Goal: Information Seeking & Learning: Find specific fact

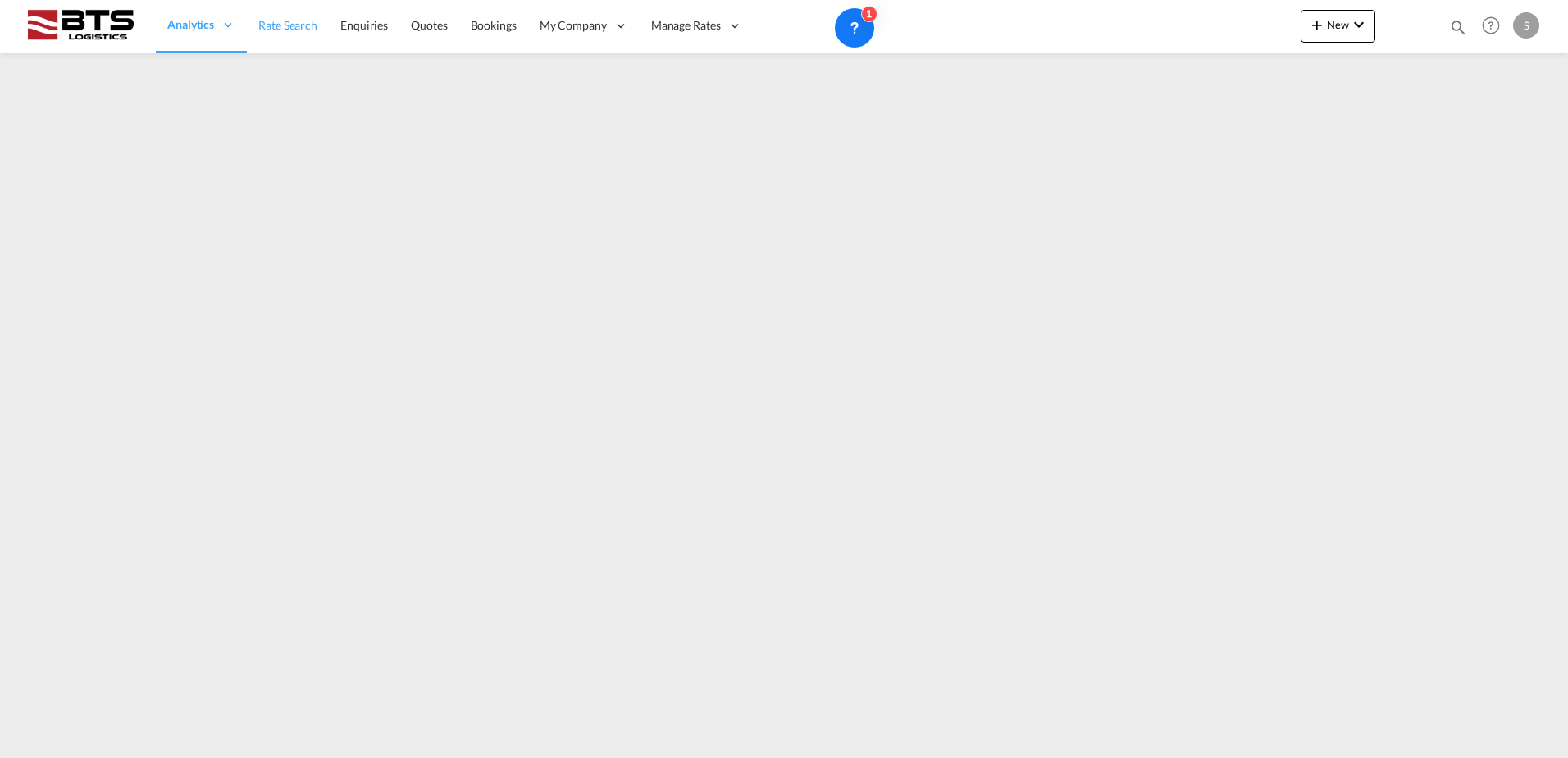
click at [280, 20] on span "Rate Search" at bounding box center [287, 25] width 59 height 14
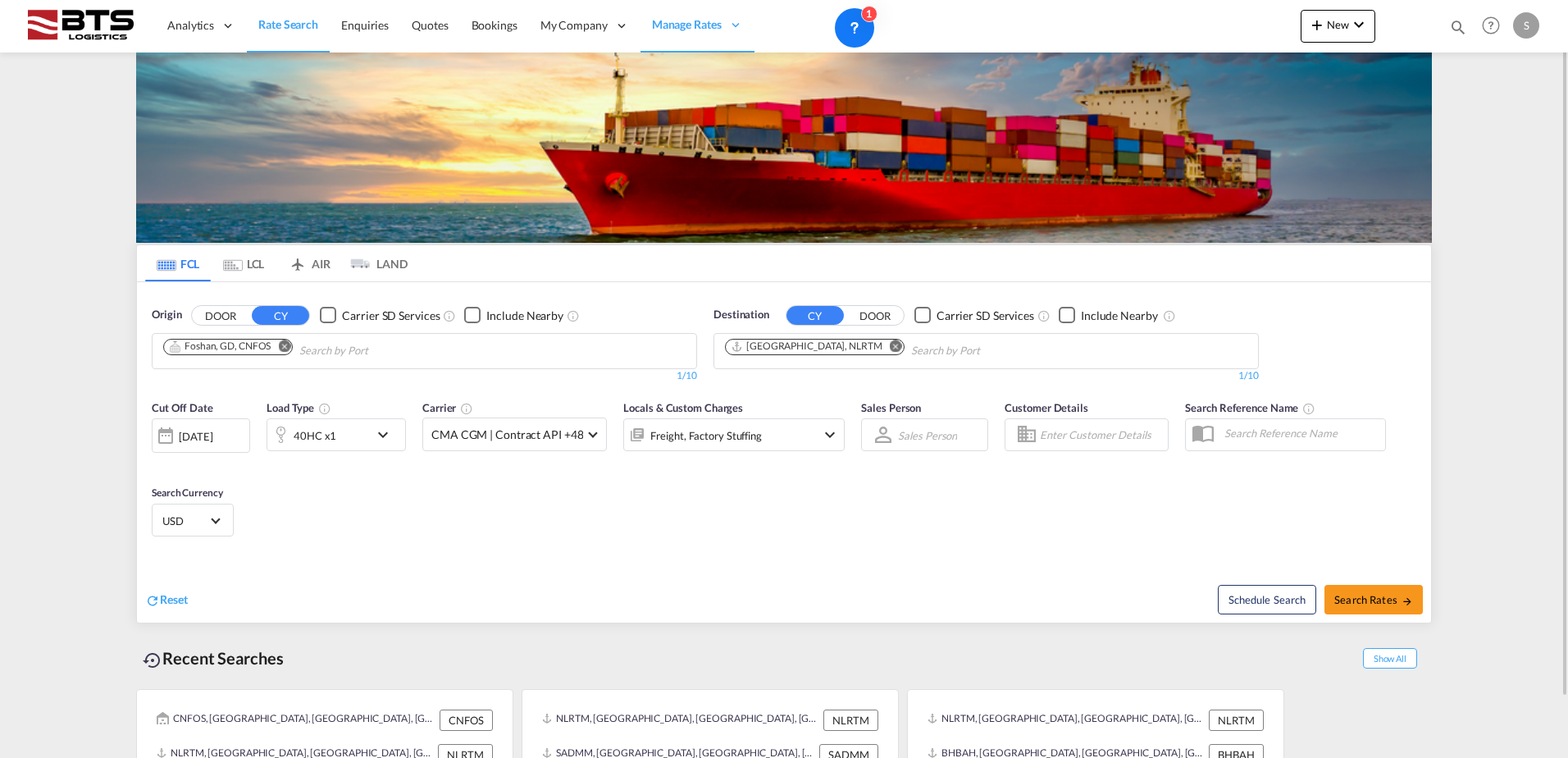
click at [279, 352] on button "Remove" at bounding box center [279, 348] width 25 height 16
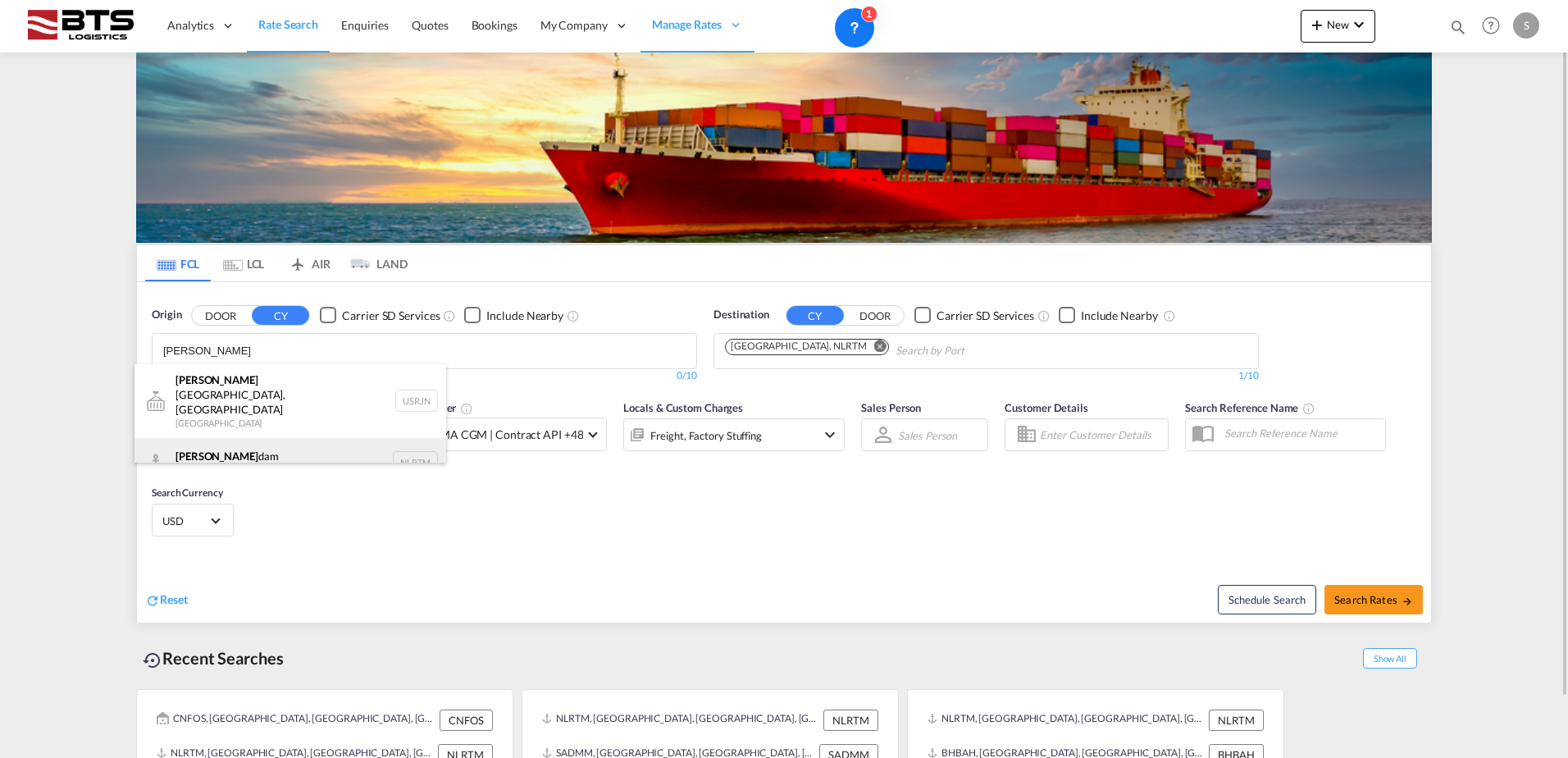
type input "[PERSON_NAME]"
click at [271, 440] on div "[PERSON_NAME] dam [GEOGRAPHIC_DATA] NLRTM" at bounding box center [290, 462] width 312 height 49
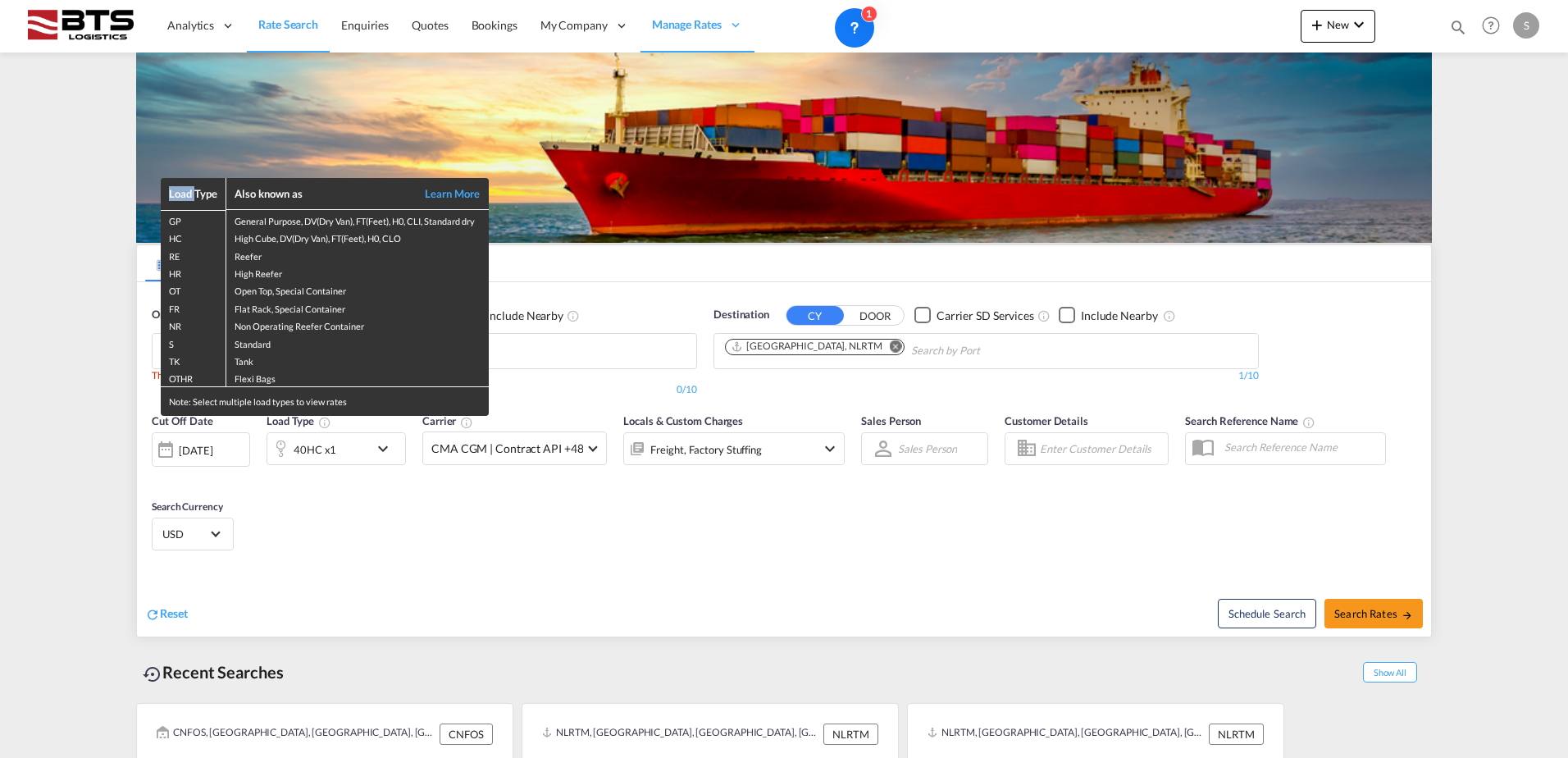
click at [846, 344] on div "Load Type Also known as Learn More GP General Purpose, DV(Dry Van), FT(Feet), H…" at bounding box center [784, 379] width 1568 height 758
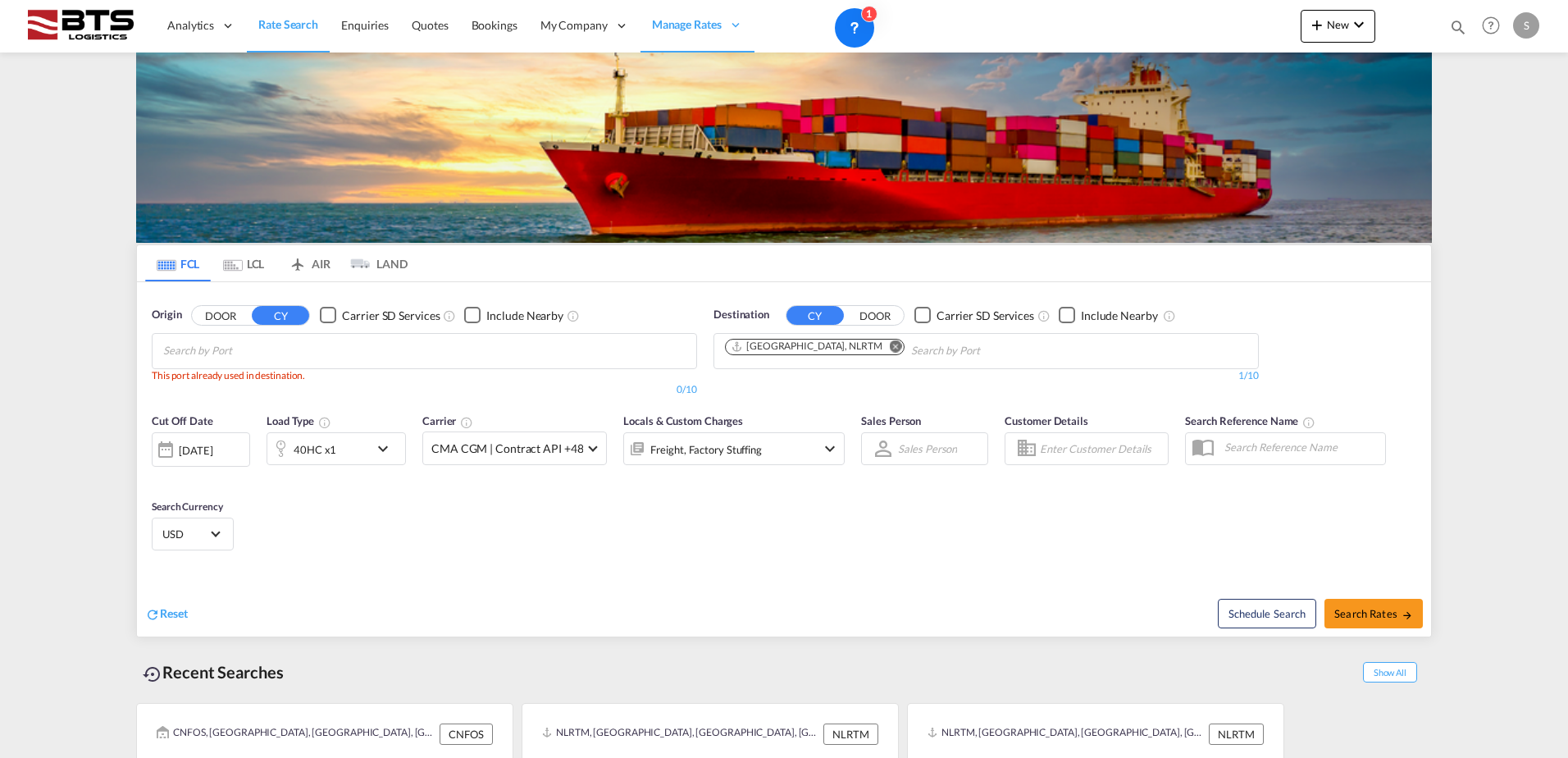
click at [889, 344] on md-icon "Remove" at bounding box center [895, 346] width 12 height 12
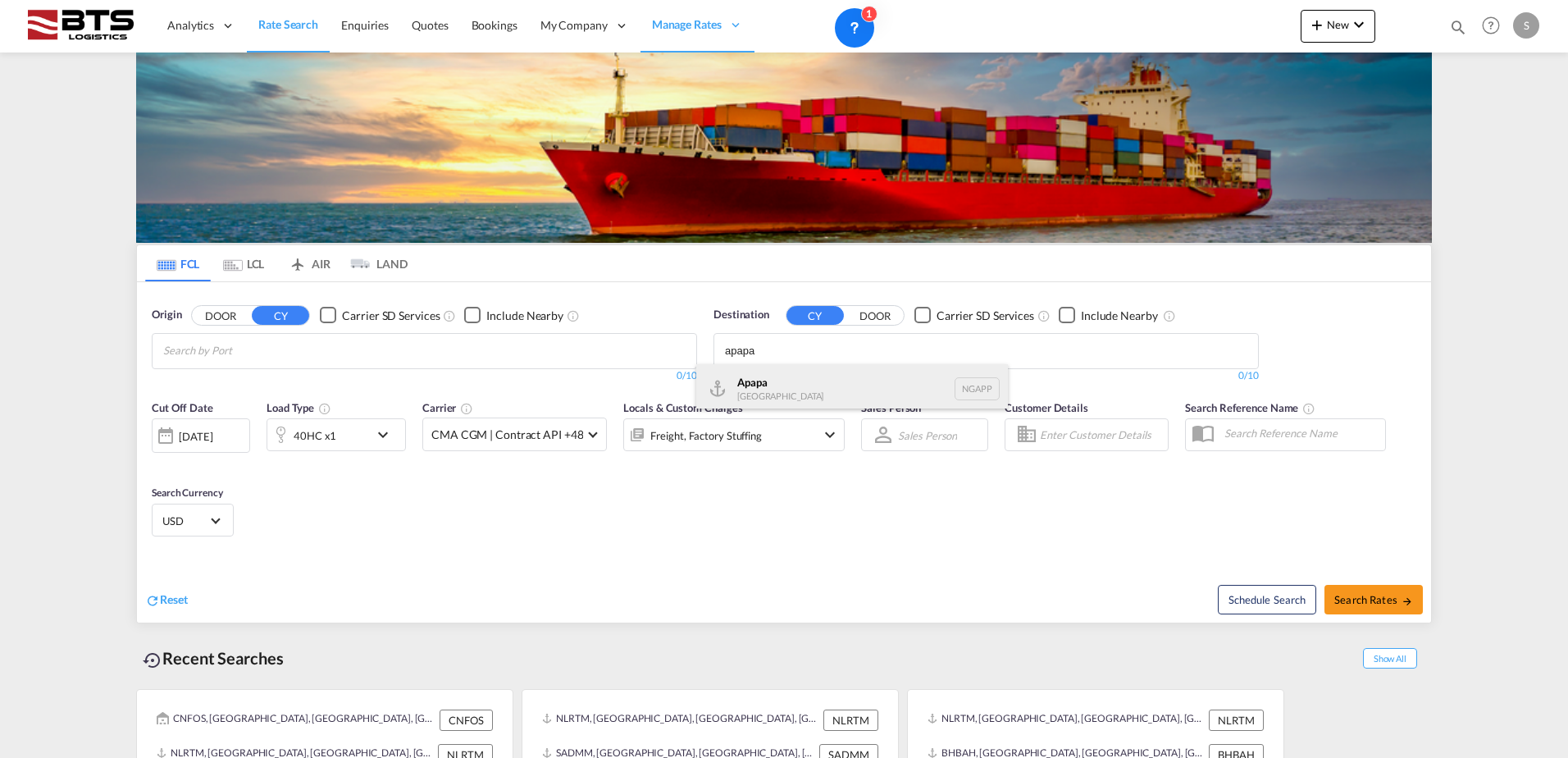
type input "apapa"
click at [839, 387] on div "Apapa [GEOGRAPHIC_DATA] NGAPP" at bounding box center [851, 389] width 312 height 49
click at [558, 531] on div "Cut Off Date [DATE] [DATE] Load Type 40HC x1 Carrier CMA CGM | Contract API +48…" at bounding box center [783, 471] width 1294 height 160
click at [260, 348] on body "Analytics Reports Dashboard Rate Search Enquiries Quotes Bookings" at bounding box center [784, 379] width 1568 height 758
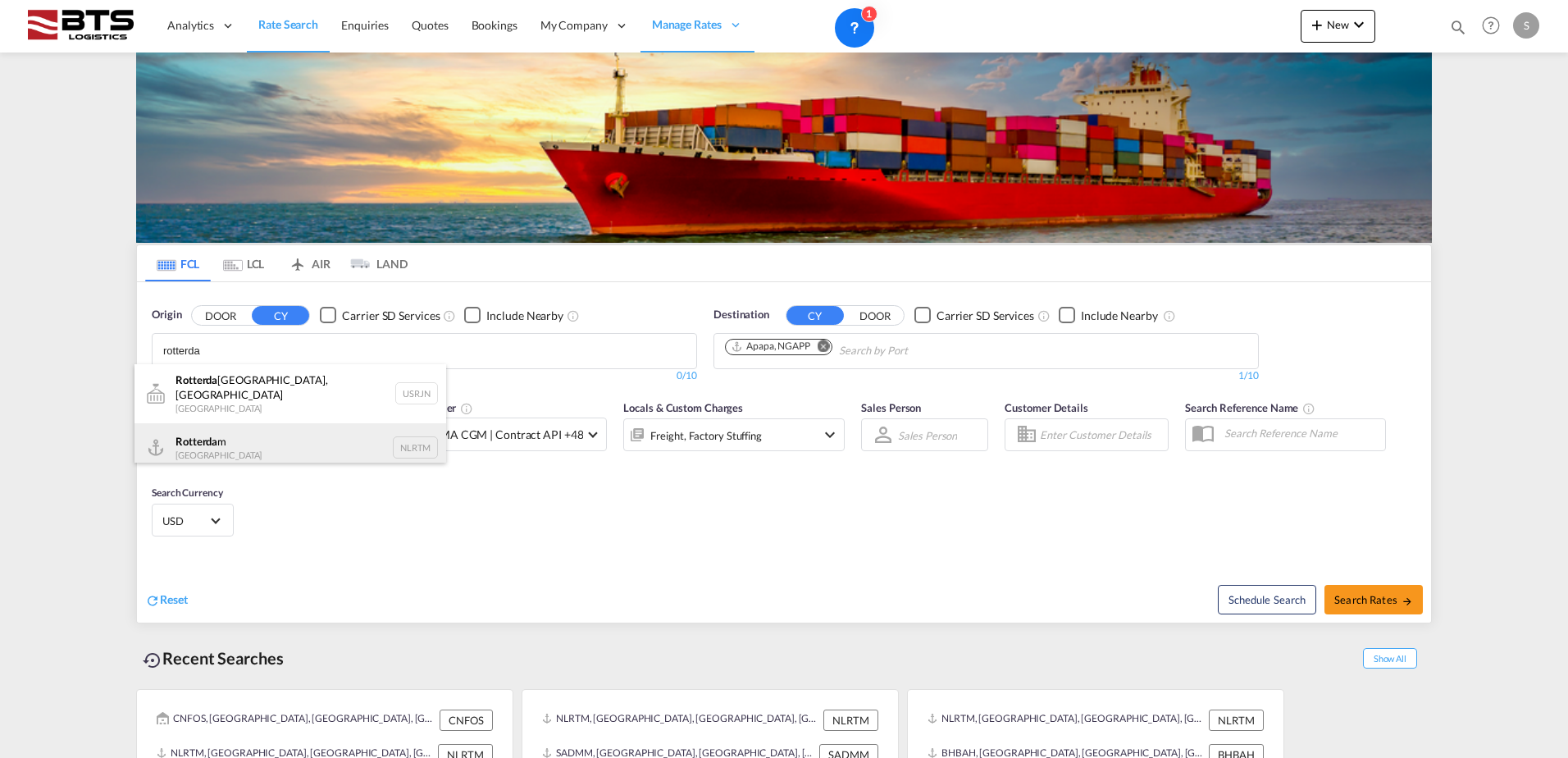
type input "rotterda"
click at [234, 442] on div "Rotterda m [GEOGRAPHIC_DATA] NLRTM" at bounding box center [290, 448] width 312 height 49
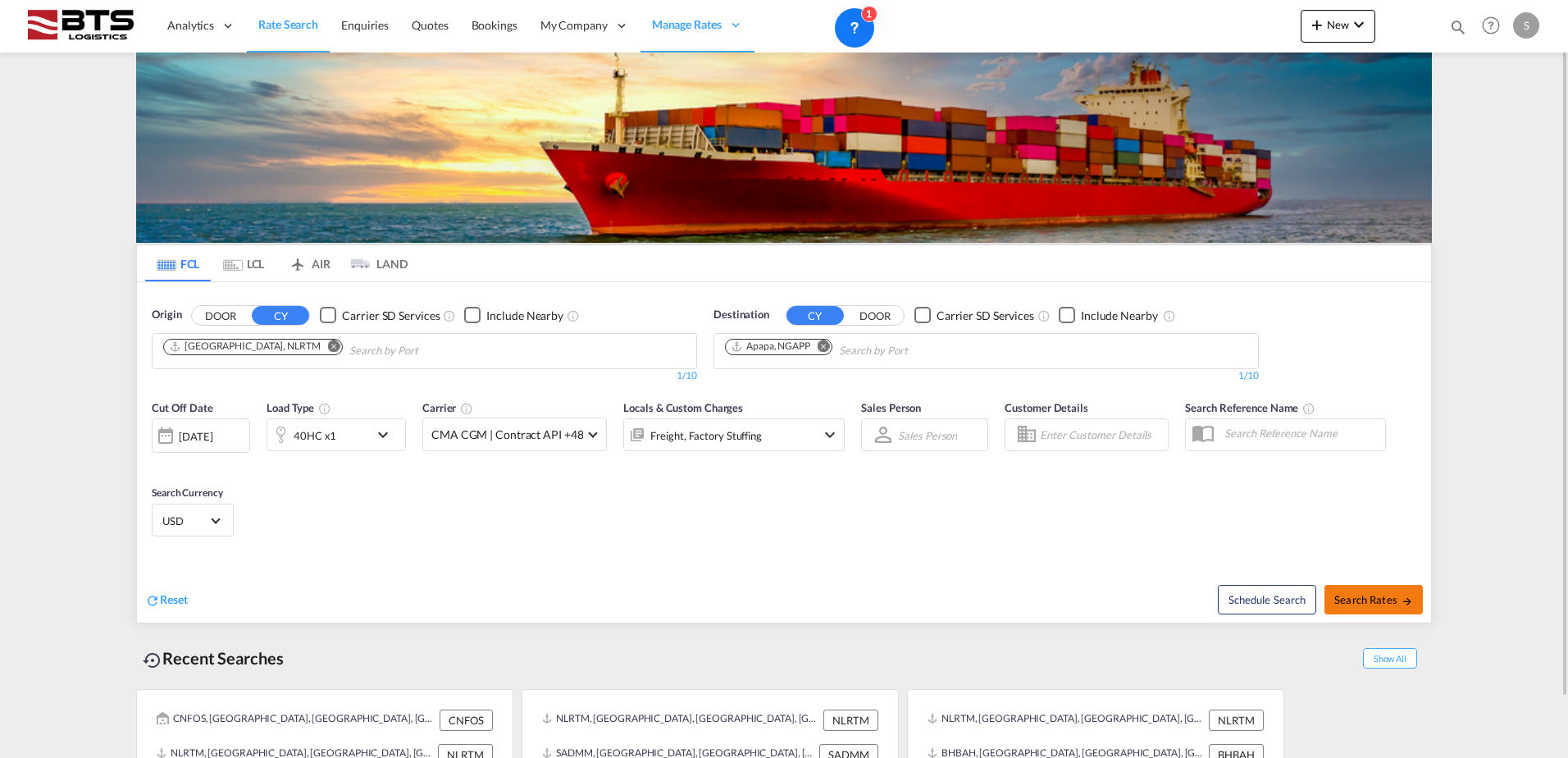
click at [1352, 605] on span "Search Rates" at bounding box center [1373, 599] width 79 height 13
type input "NLRTM to NGAPP / [DATE]"
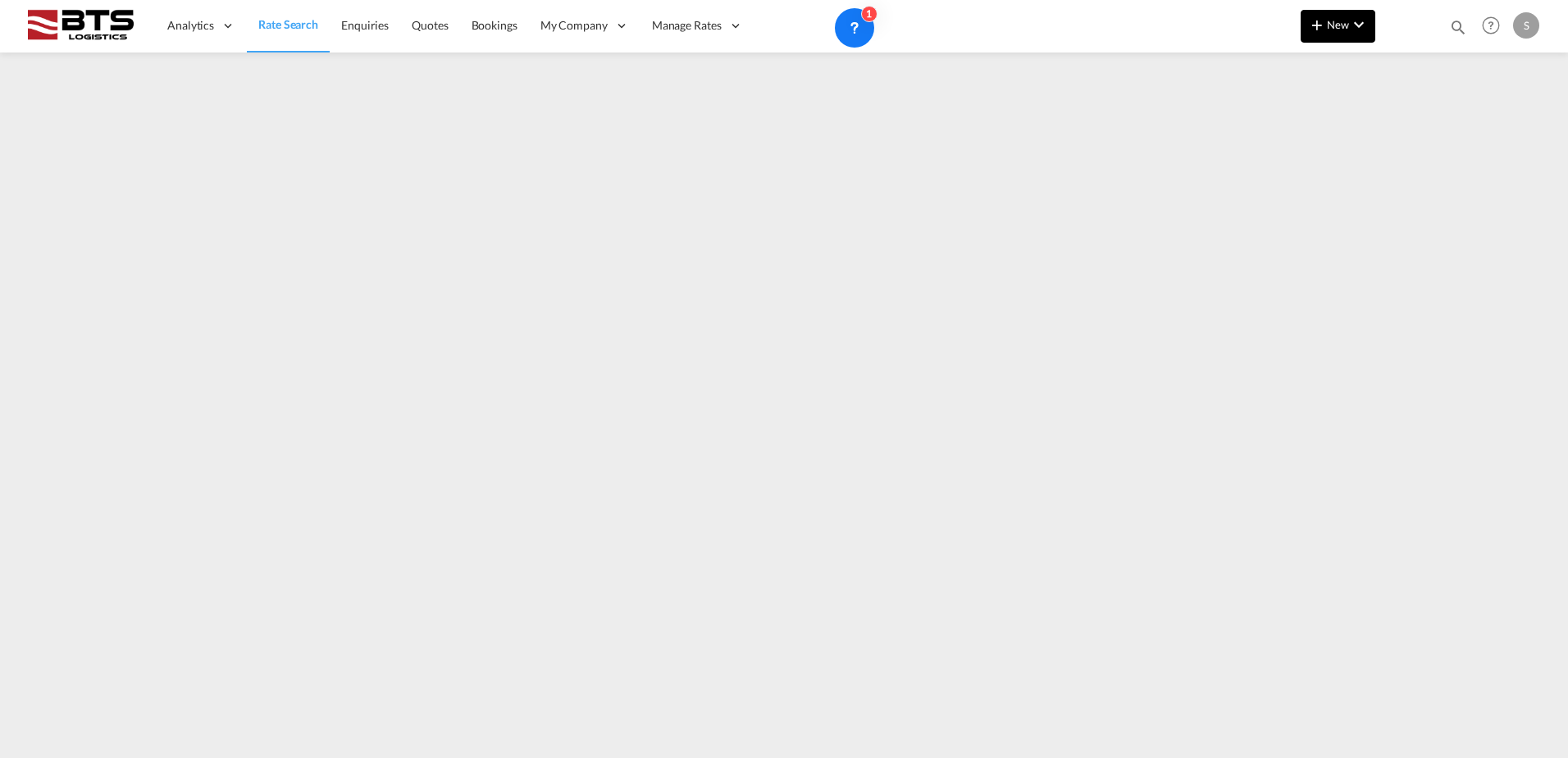
click at [1362, 22] on md-icon "icon-chevron-down" at bounding box center [1358, 24] width 20 height 20
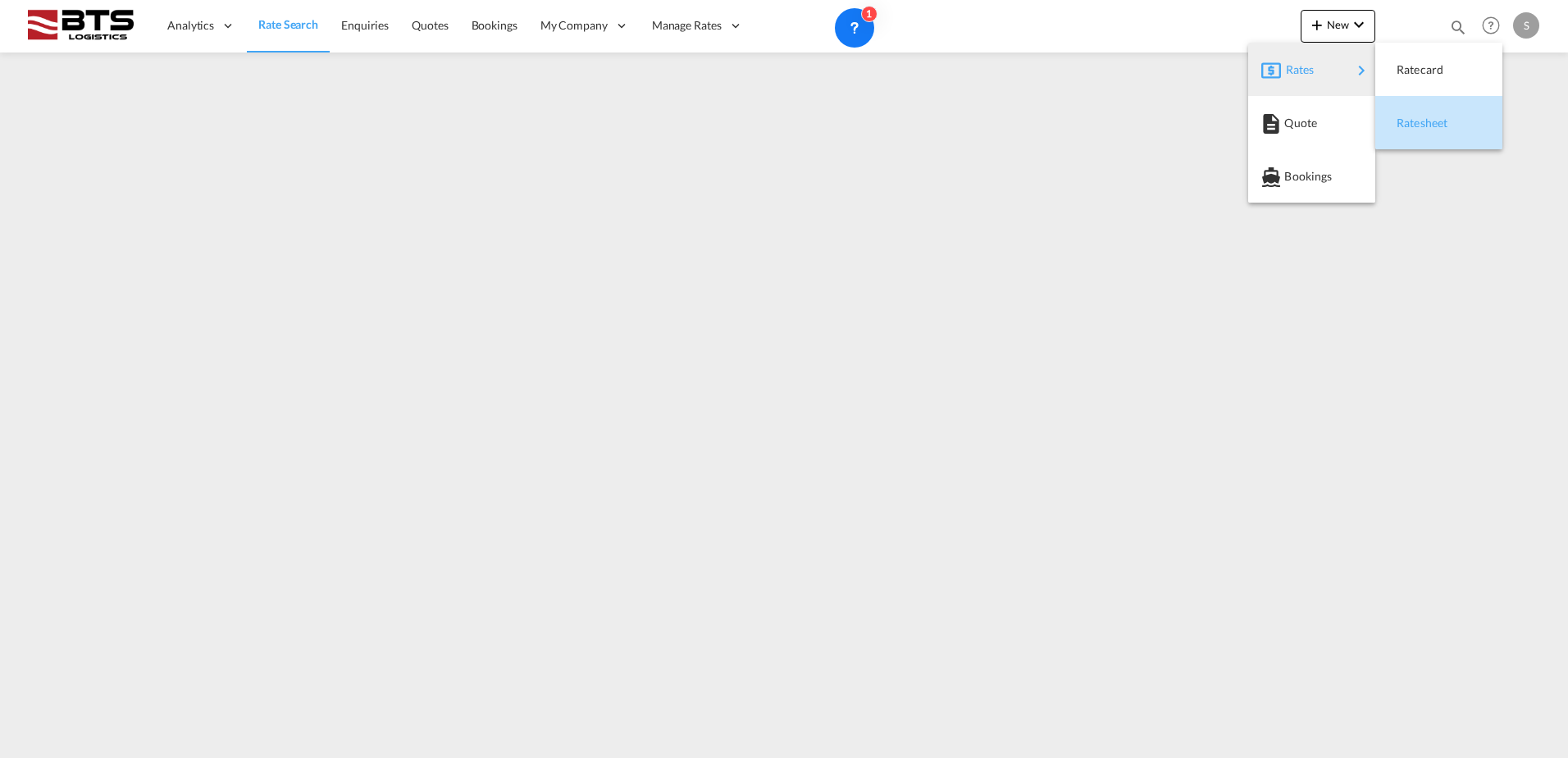
click at [1414, 120] on span "Ratesheet" at bounding box center [1405, 122] width 18 height 33
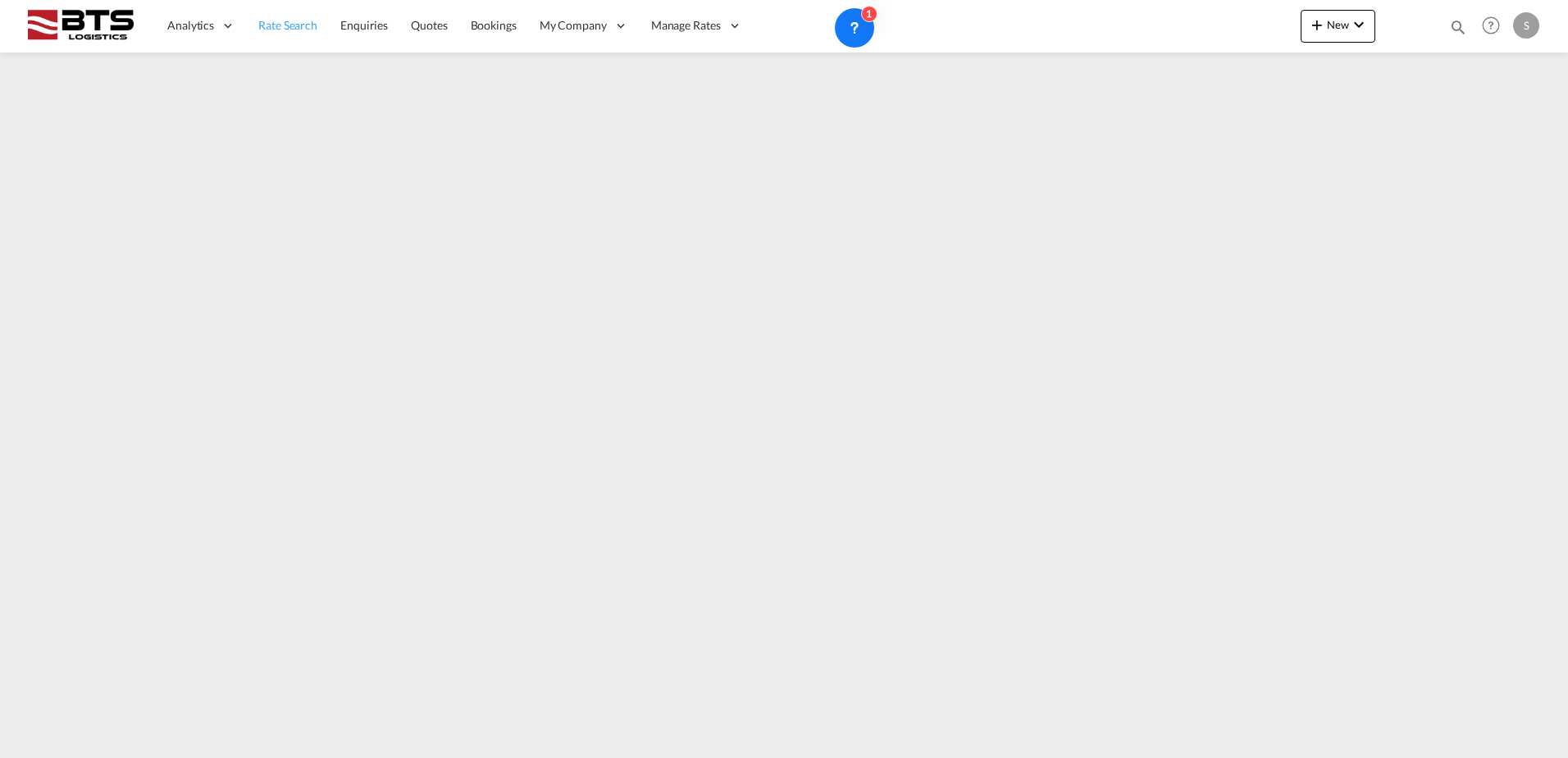
click at [260, 29] on span "Rate Search" at bounding box center [287, 25] width 59 height 14
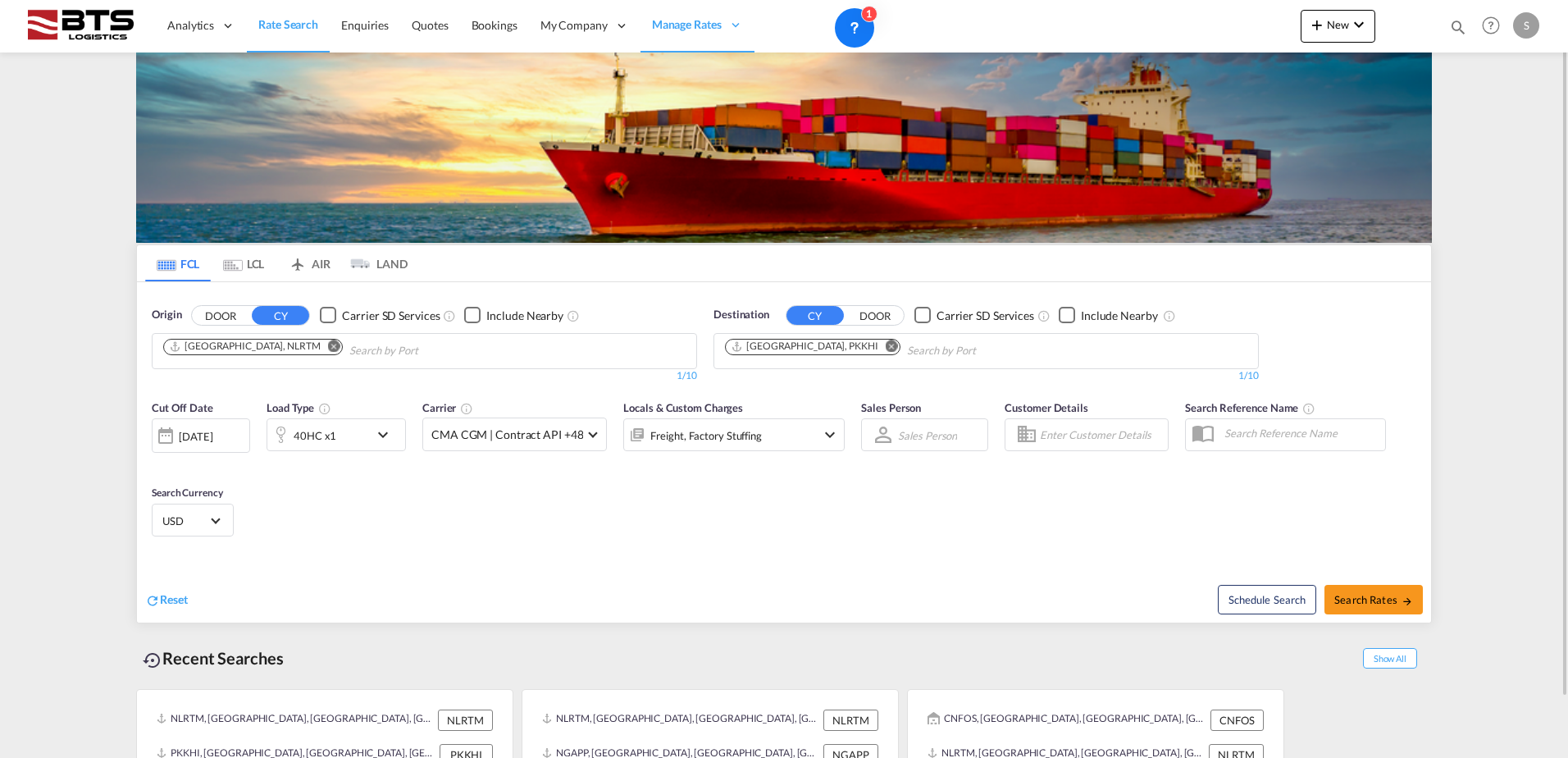
click at [885, 347] on md-icon "Remove" at bounding box center [891, 346] width 12 height 12
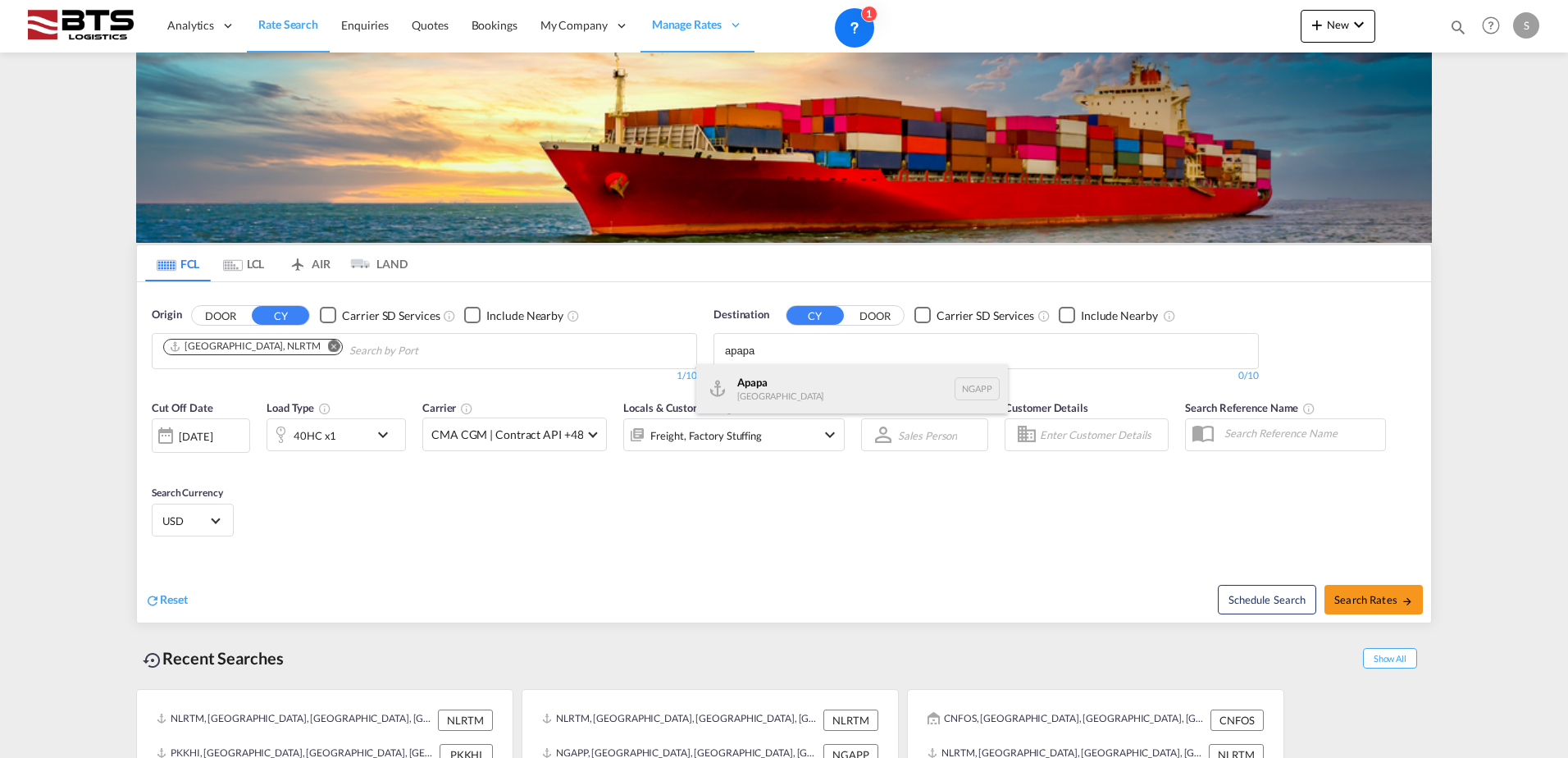
type input "apapa"
click at [832, 390] on div "Apapa [GEOGRAPHIC_DATA] NGAPP" at bounding box center [851, 389] width 312 height 49
click at [484, 529] on div "Cut Off Date [DATE] [DATE] Load Type 40HC x1 Carrier CMA CGM | Contract API +48…" at bounding box center [783, 471] width 1294 height 160
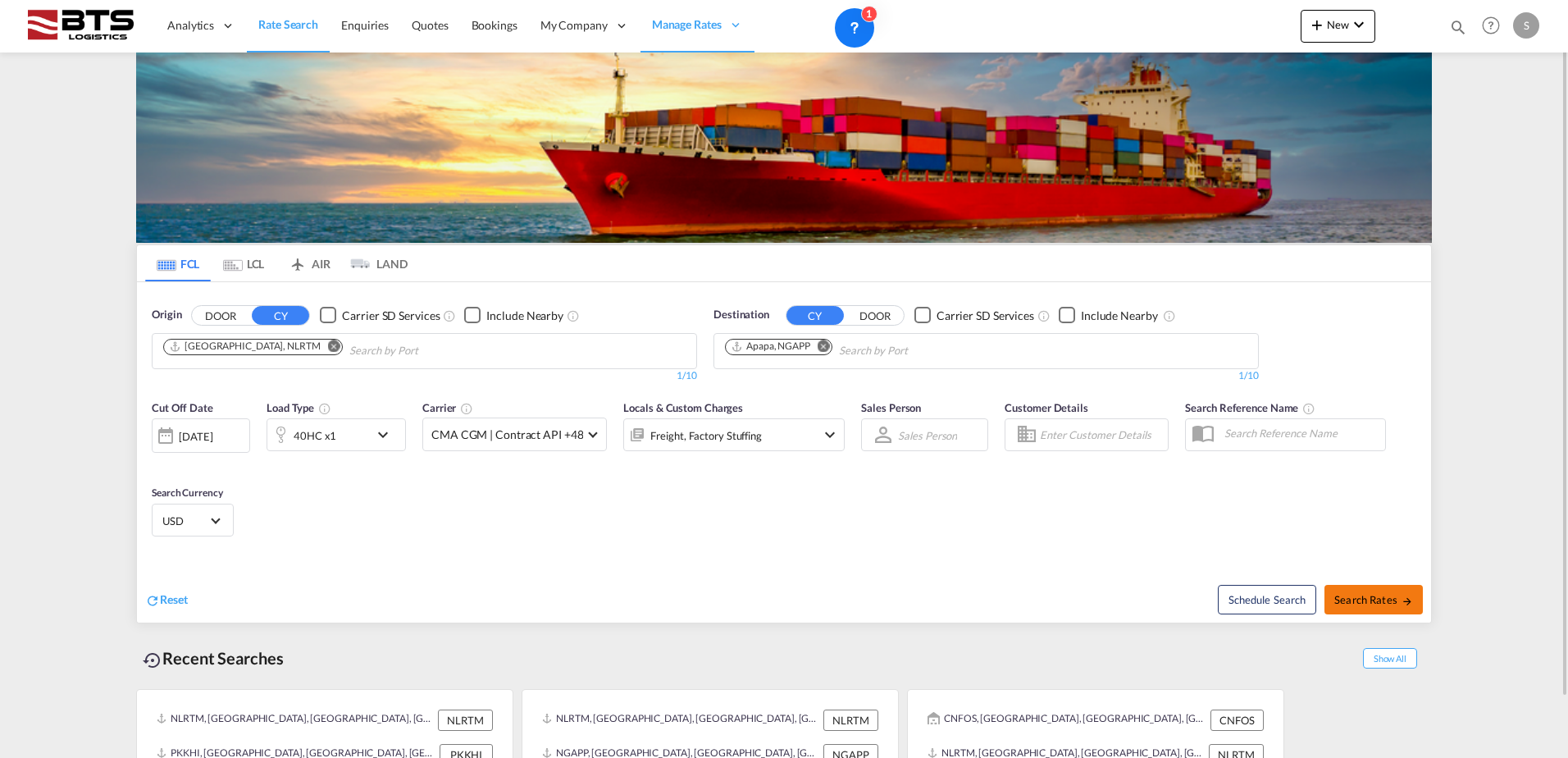
click at [1379, 594] on span "Search Rates" at bounding box center [1373, 599] width 79 height 13
type input "NLRTM to NGAPP / [DATE]"
